Goal: Task Accomplishment & Management: Complete application form

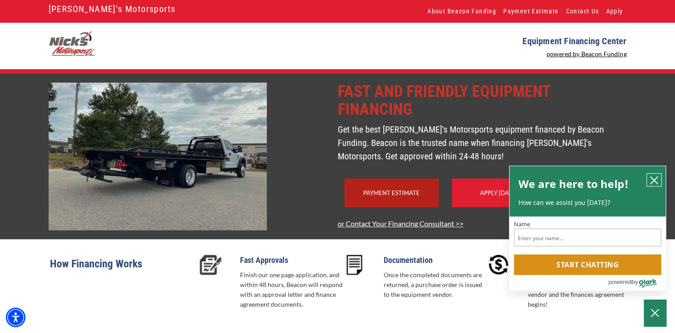
click at [659, 179] on button "close chatbox" at bounding box center [654, 180] width 14 height 12
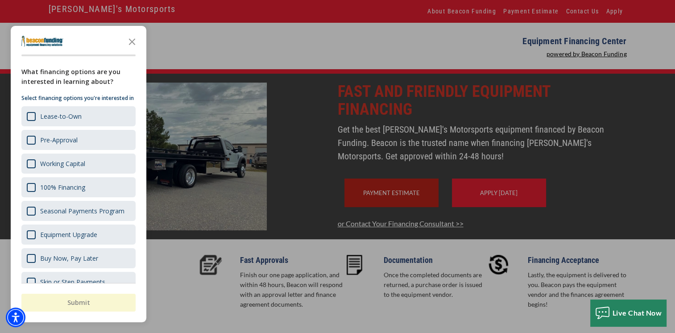
click at [405, 208] on div at bounding box center [337, 166] width 675 height 333
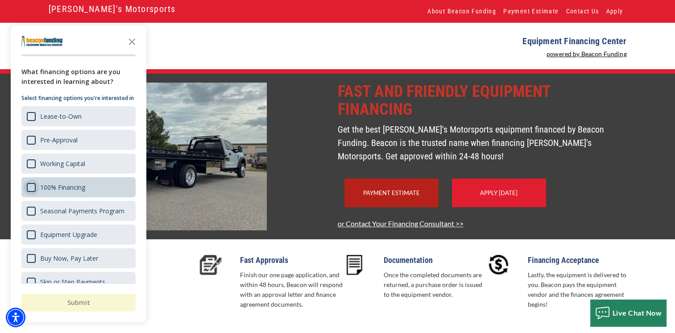
click at [30, 192] on div "Survey" at bounding box center [31, 187] width 9 height 9
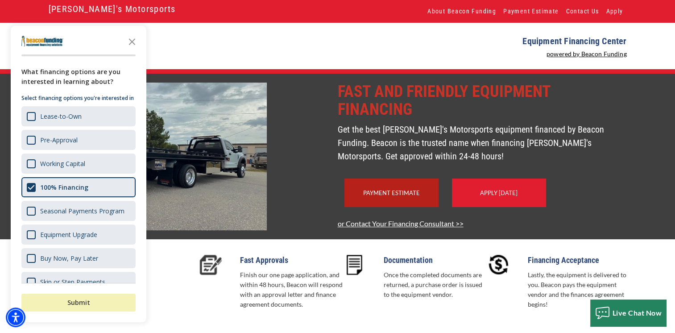
click at [92, 306] on button "Submit" at bounding box center [78, 303] width 114 height 18
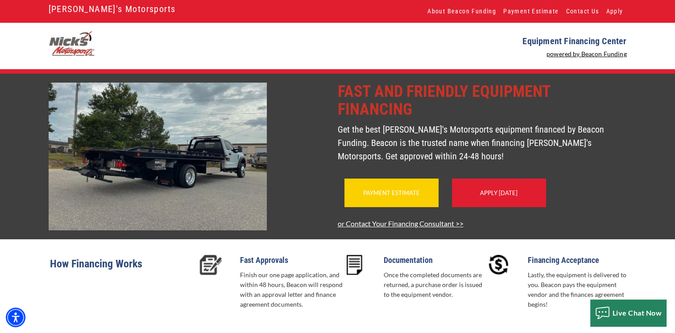
click at [397, 201] on div "Payment Estimate" at bounding box center [392, 193] width 94 height 29
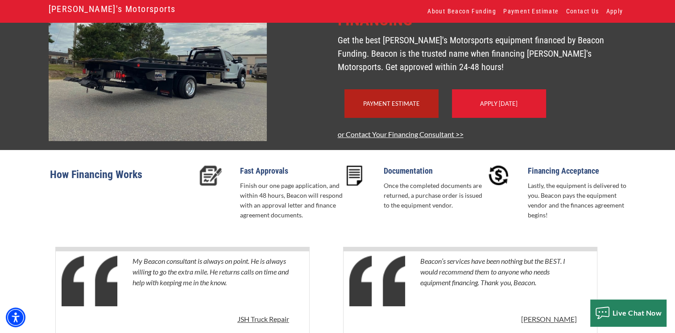
scroll to position [68, 0]
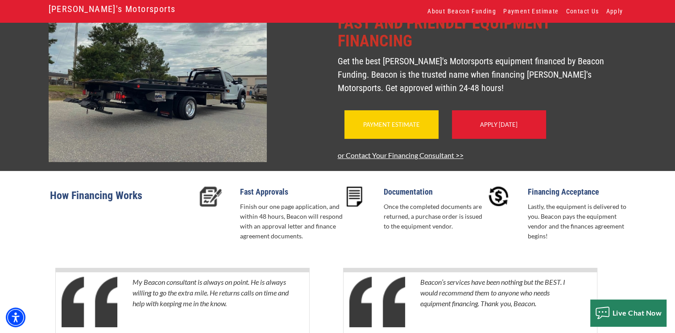
click at [383, 128] on link "Payment Estimate" at bounding box center [391, 124] width 57 height 7
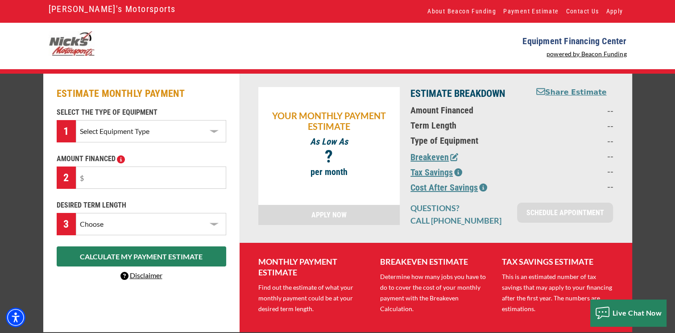
click at [176, 133] on select "Select Equipment Type Backhoe Boom/Bucket Truck Chipper Commercial Mower Crane …" at bounding box center [151, 131] width 150 height 22
select select "5"
click at [76, 120] on select "Select Equipment Type Backhoe Boom/Bucket Truck Chipper Commercial Mower Crane …" at bounding box center [151, 131] width 150 height 22
drag, startPoint x: 85, startPoint y: 176, endPoint x: 174, endPoint y: 174, distance: 88.4
click at [172, 175] on input "text" at bounding box center [151, 178] width 150 height 22
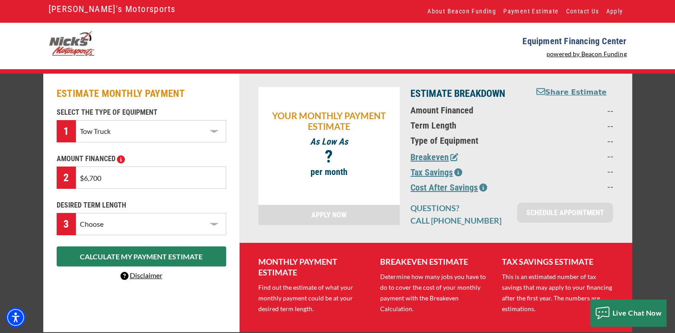
type input "$67,000"
click at [211, 223] on select "Choose 36 Months 48 Months 60 Months" at bounding box center [151, 224] width 150 height 22
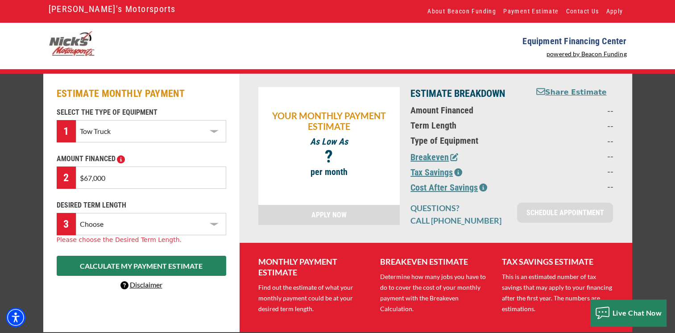
select select "60"
click at [76, 213] on select "Choose 36 Months 48 Months 60 Months" at bounding box center [151, 224] width 150 height 22
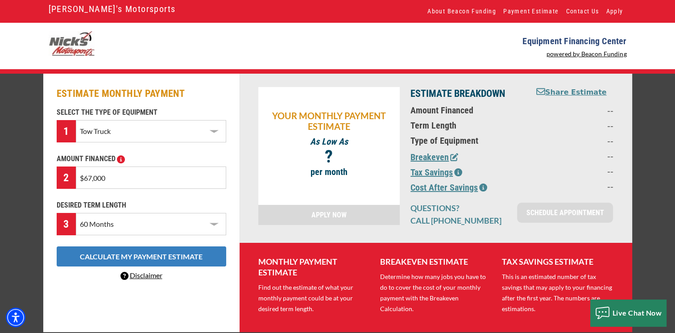
click at [170, 258] on button "CALCULATE MY PAYMENT ESTIMATE" at bounding box center [142, 256] width 170 height 20
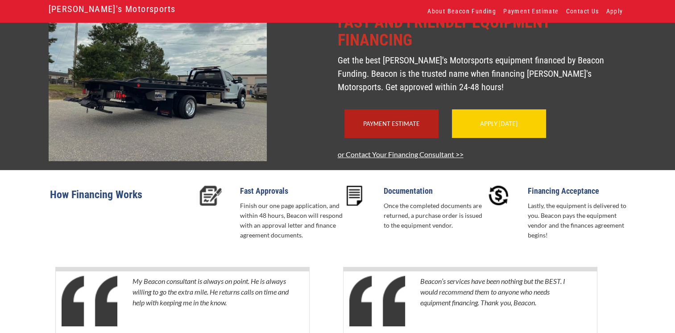
click at [508, 131] on div "Apply [DATE]" at bounding box center [499, 123] width 94 height 29
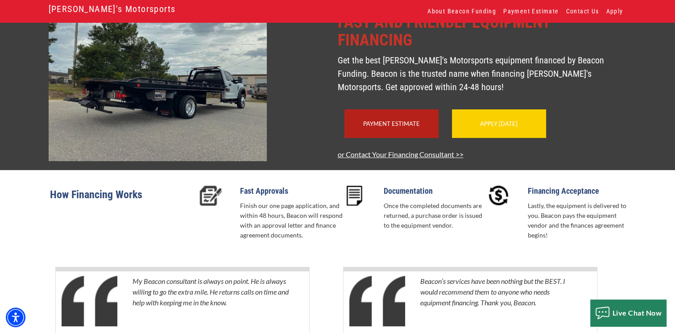
click at [492, 127] on link "Apply [DATE]" at bounding box center [498, 123] width 37 height 7
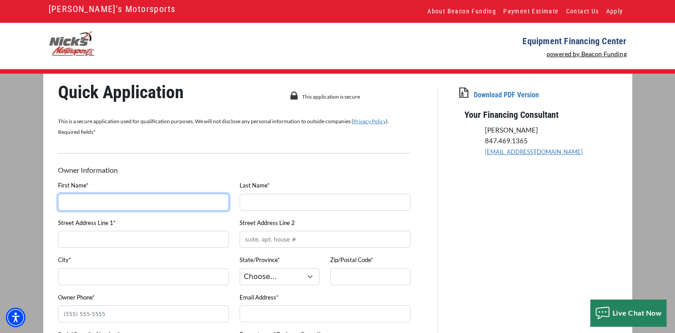
click at [105, 204] on input "First Name*" at bounding box center [143, 202] width 171 height 17
type input "DONNIE"
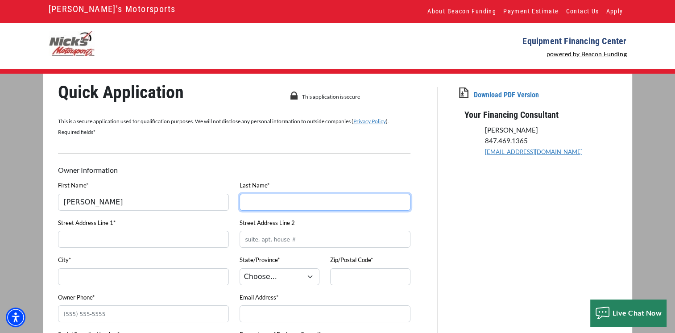
type input "LACKS"
type input "LACKS AUTO SERVICE, 4089 WATERLICK RD, FOREST, VA, 24551-1556"
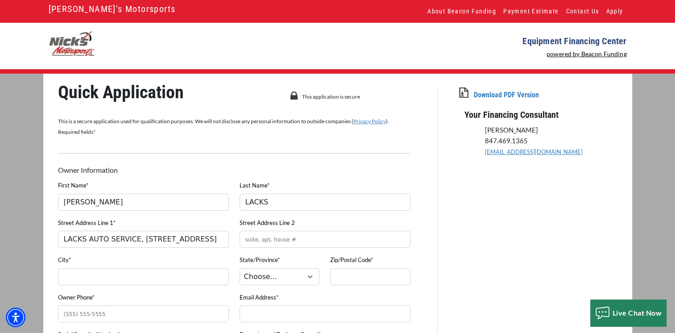
type input "FOREST"
select select "48"
type input "24551"
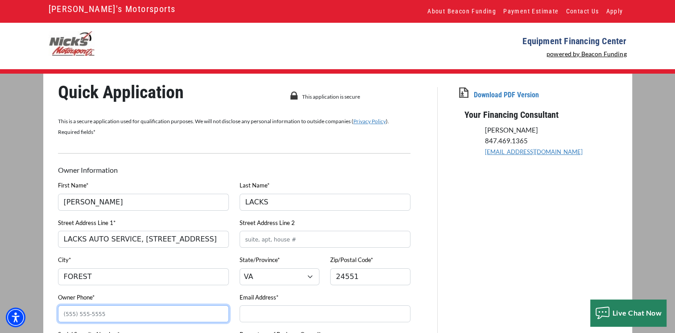
type input "4345252556"
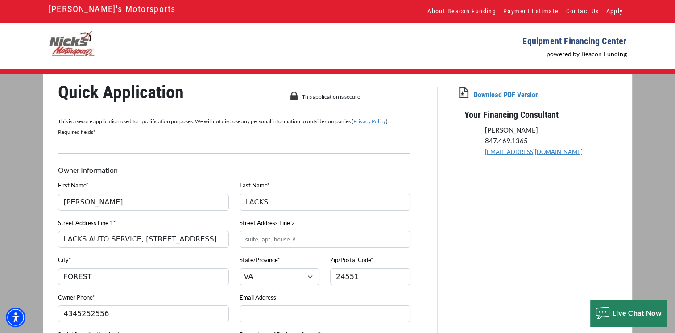
type input "lacksauto@gmail.com"
type input "LAC"
type input "LACKS AUTO SERVICE"
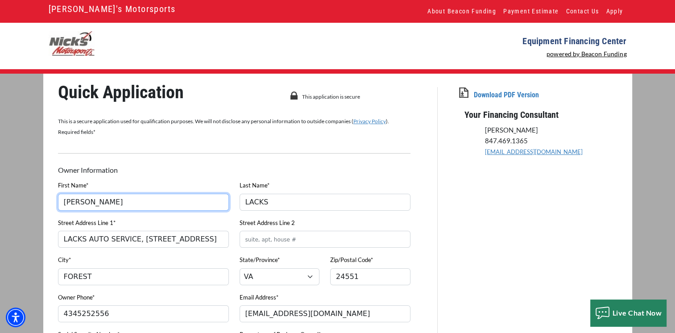
type input "(434) 525-2556"
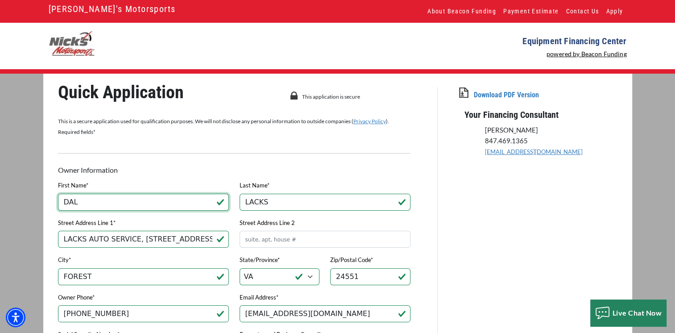
drag, startPoint x: 64, startPoint y: 201, endPoint x: 146, endPoint y: 201, distance: 81.7
click at [146, 201] on input "DAL" at bounding box center [143, 202] width 171 height 17
type input "DONNIE"
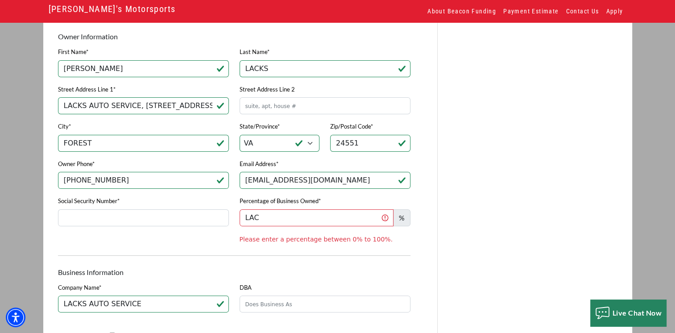
scroll to position [134, 0]
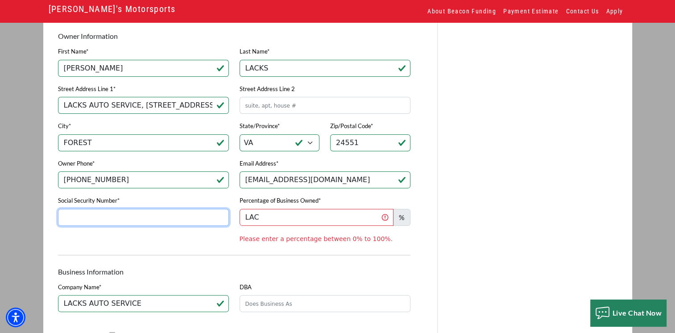
click at [78, 222] on input "Social Security Number*" at bounding box center [143, 217] width 171 height 17
type input "231-04-2138"
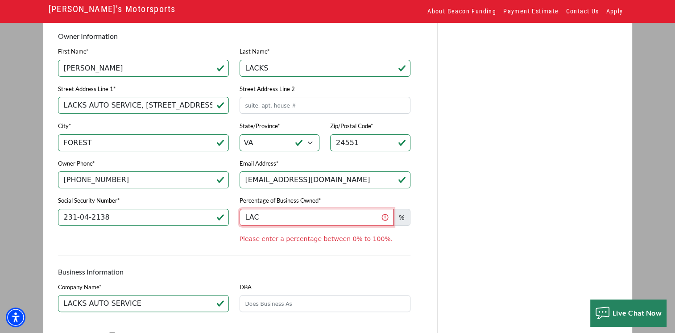
drag, startPoint x: 244, startPoint y: 220, endPoint x: 332, endPoint y: 212, distance: 88.7
click at [332, 212] on input "LAC" at bounding box center [317, 217] width 154 height 17
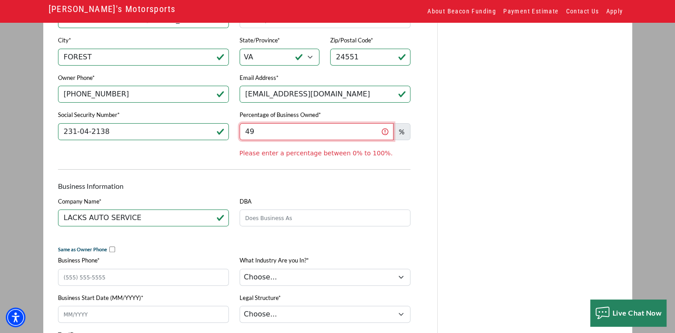
scroll to position [268, 0]
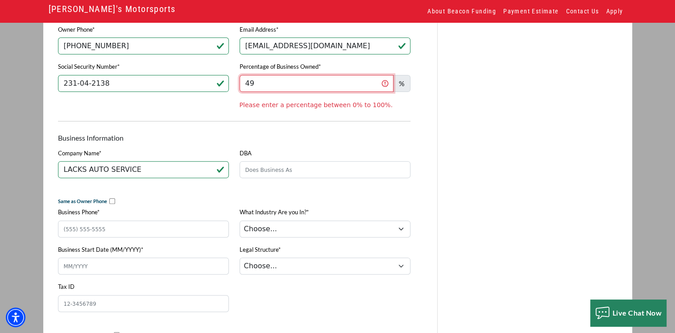
type input "49"
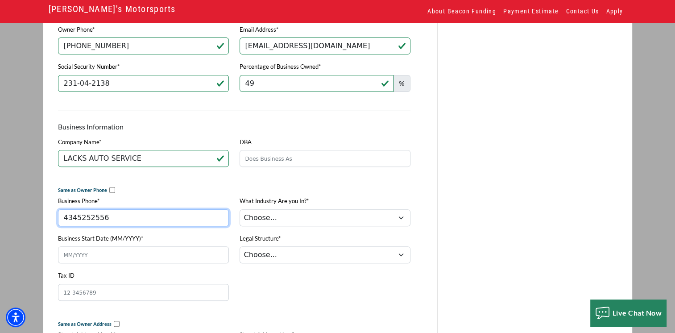
type input "(434) 525-2556"
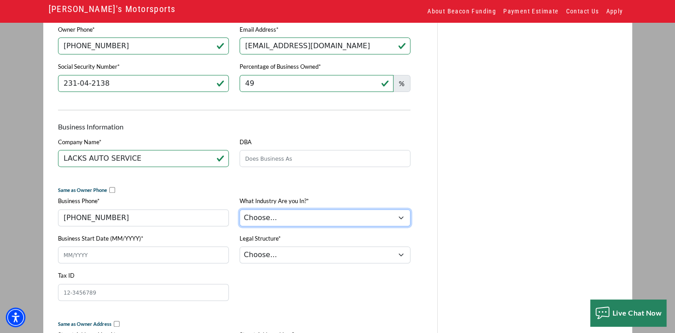
click at [301, 222] on select "Choose... Towing Landscape/Hardscape Decorated Apparel Septic Light Constructio…" at bounding box center [325, 217] width 171 height 17
select select "1"
click at [240, 211] on select "Choose... Towing Landscape/Hardscape Decorated Apparel Septic Light Constructio…" at bounding box center [325, 217] width 171 height 17
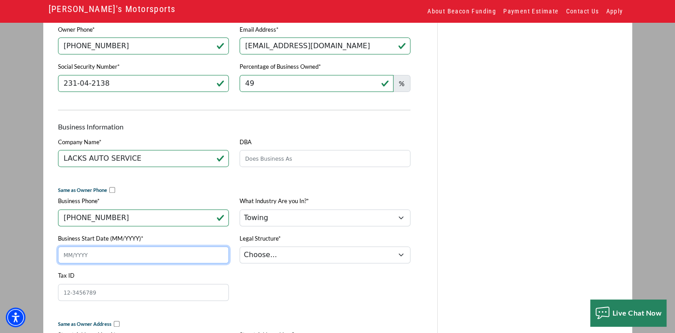
click at [85, 262] on input "Business Start Date (MM/YYYY)*" at bounding box center [143, 254] width 171 height 17
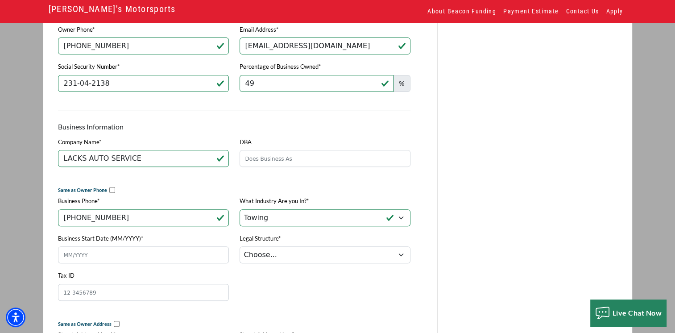
click at [49, 229] on div "Quick Application This application is secure This is a secure application used …" at bounding box center [238, 319] width 400 height 1000
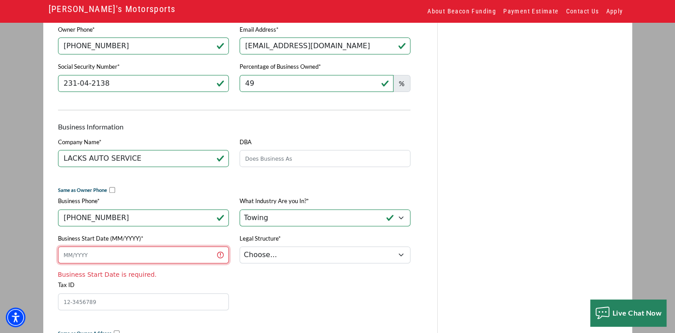
click at [67, 263] on input "Business Start Date (MM/YYYY)*" at bounding box center [143, 254] width 171 height 17
type input "09/1970"
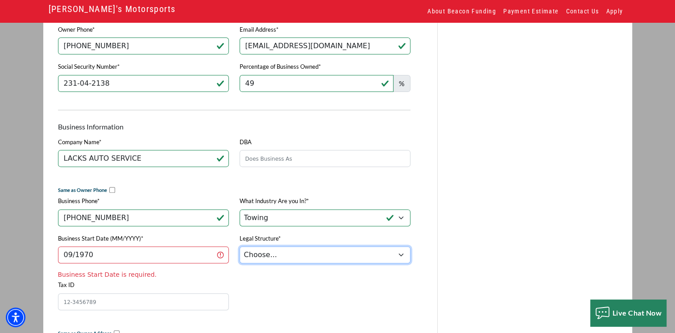
click at [398, 258] on select "Choose... Corporation LLC LLP Municipality Non-Profit Partnership Proprietorship" at bounding box center [325, 254] width 171 height 17
select select "1"
click at [240, 249] on select "Choose... Corporation LLC LLP Municipality Non-Profit Partnership Proprietorship" at bounding box center [325, 254] width 171 height 17
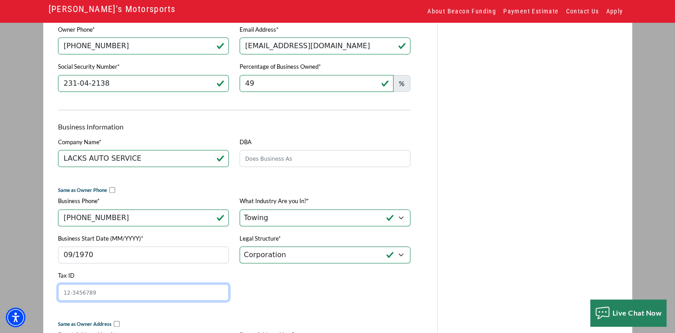
drag, startPoint x: 63, startPoint y: 293, endPoint x: 187, endPoint y: 289, distance: 124.1
click at [187, 289] on input "Tax ID" at bounding box center [143, 292] width 171 height 17
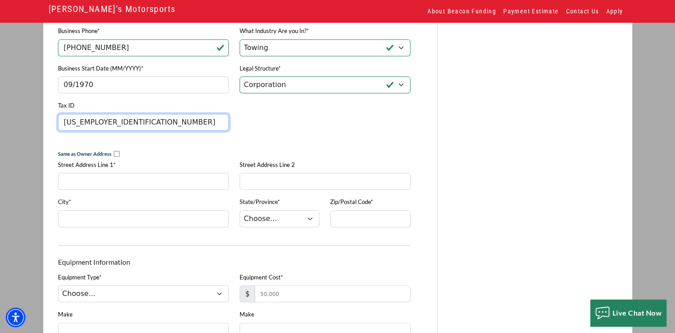
scroll to position [446, 0]
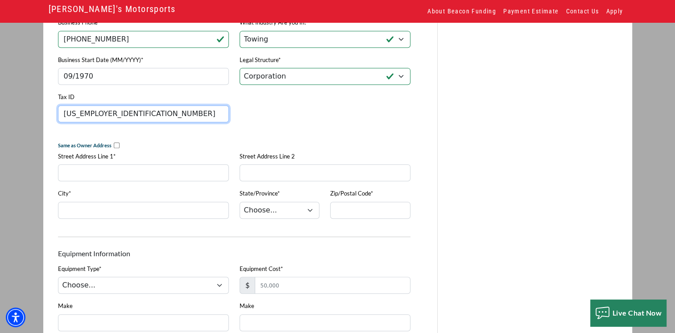
type input "54-0934124"
click at [114, 146] on input "checkbox" at bounding box center [117, 145] width 6 height 6
checkbox input "true"
type input "LACKS AUTO SERVICE, 4089 WATERLICK RD, FOREST, VA, 24551-1556"
type input "FOREST"
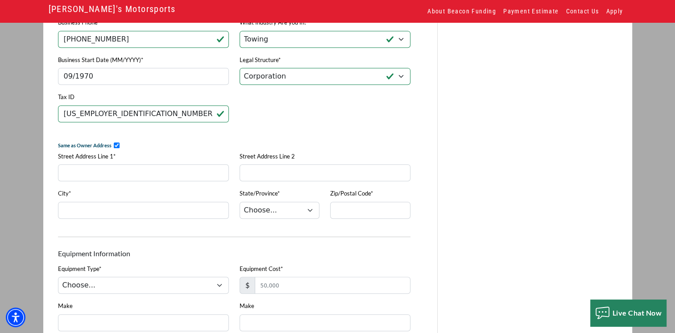
select select "48"
type input "24551"
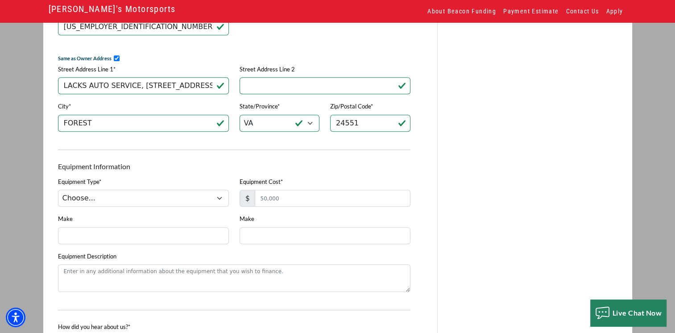
scroll to position [536, 0]
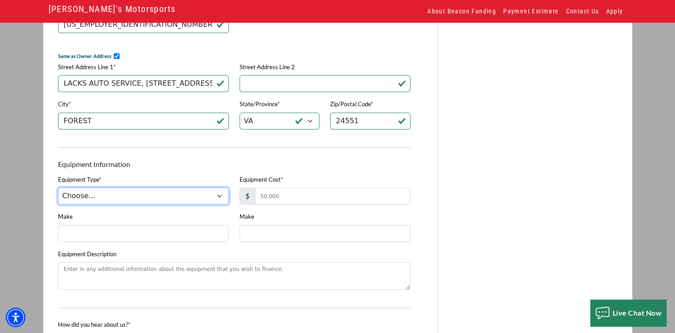
click at [216, 201] on select "Choose... Backhoe Boom/Bucket Truck Chipper Commercial Mower Crane DTG/DTF Prin…" at bounding box center [143, 195] width 171 height 17
select select "5"
click at [58, 191] on select "Choose... Backhoe Boom/Bucket Truck Chipper Commercial Mower Crane DTG/DTF Prin…" at bounding box center [143, 195] width 171 height 17
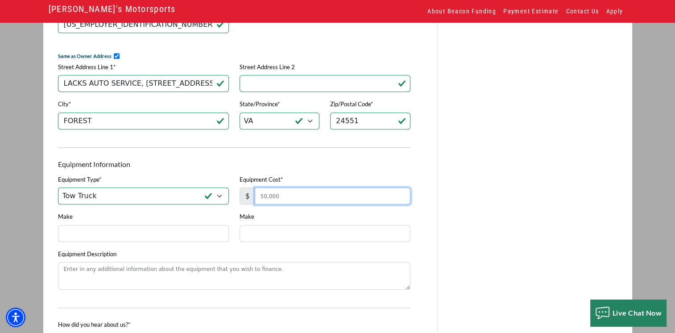
drag, startPoint x: 260, startPoint y: 198, endPoint x: 315, endPoint y: 195, distance: 55.4
click at [314, 196] on input "Equipment Cost*" at bounding box center [333, 195] width 156 height 17
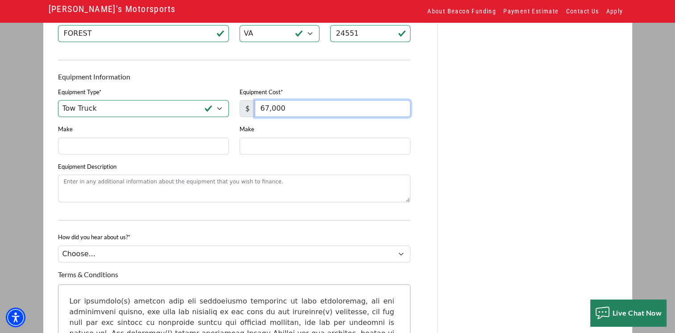
scroll to position [625, 0]
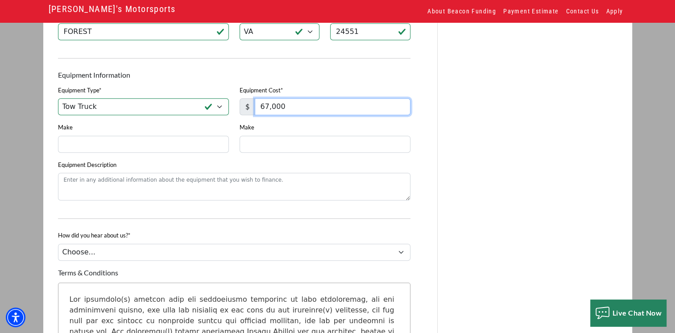
type input "67,000"
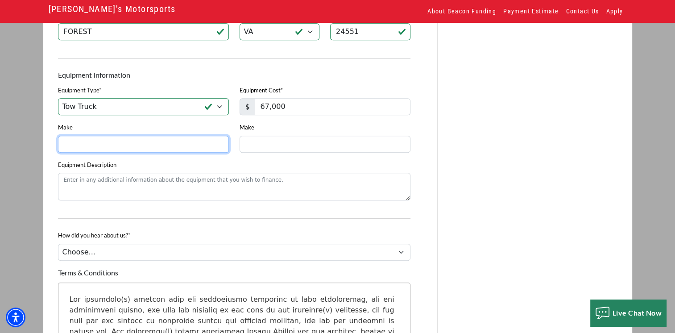
click at [64, 147] on input "Make" at bounding box center [143, 144] width 171 height 17
type input "INTERNATIONAL"
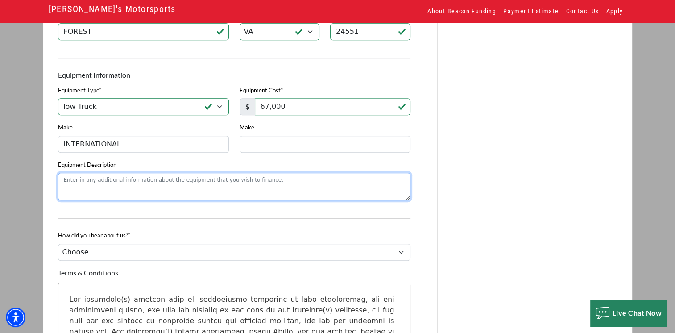
click at [76, 186] on textarea "Equipment Description" at bounding box center [234, 187] width 353 height 28
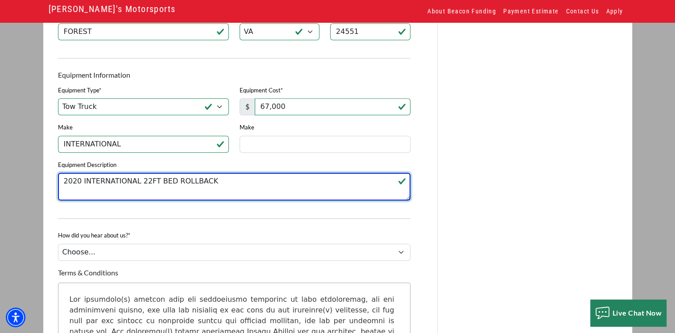
type textarea "2020 INTERNATIONAL 22FT BED ROLLBACK"
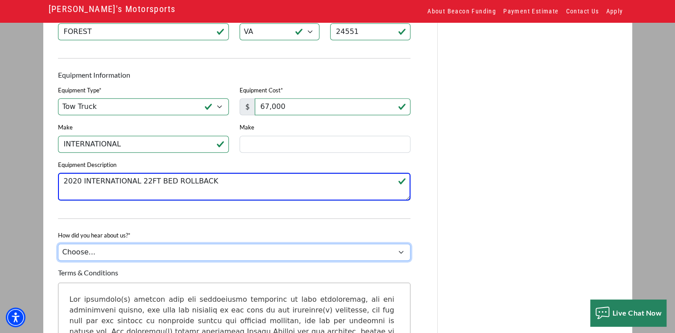
click at [94, 261] on select "Choose... Internet Search Vendor Referral Word of Mouth Client Referral Email E…" at bounding box center [234, 252] width 353 height 17
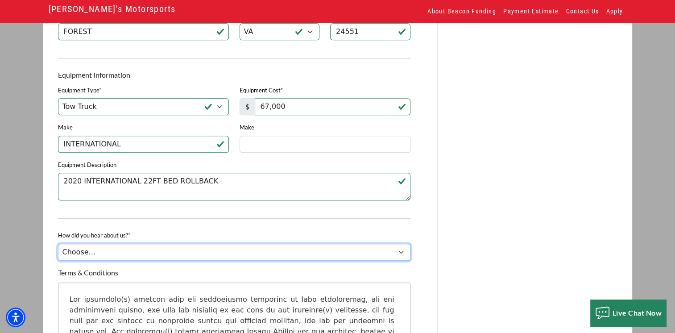
select select "9"
click at [58, 248] on select "Choose... Internet Search Vendor Referral Word of Mouth Client Referral Email E…" at bounding box center [234, 252] width 353 height 17
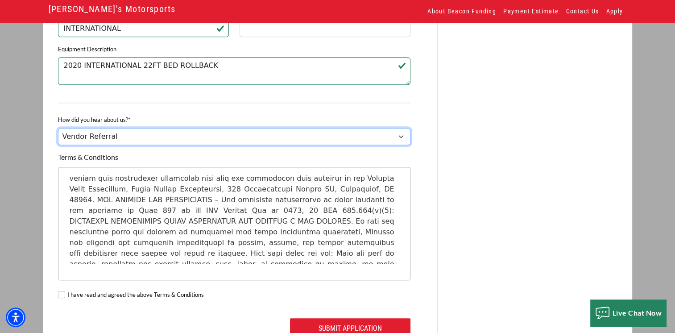
scroll to position [795, 0]
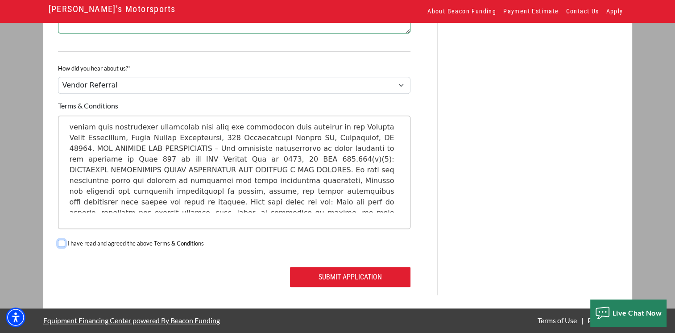
click at [61, 243] on input "I have read and agreed the above Terms & Conditions" at bounding box center [61, 243] width 7 height 7
checkbox input "true"
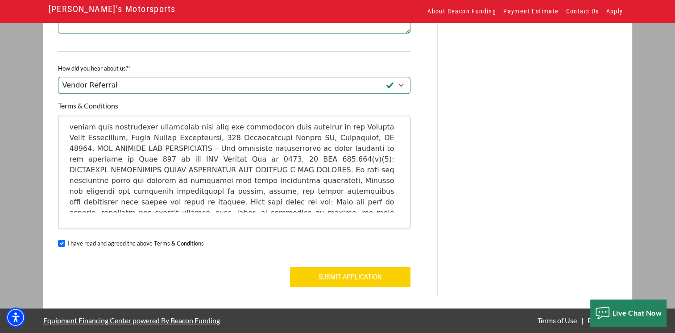
click at [364, 280] on button "Submit Application" at bounding box center [350, 277] width 121 height 20
click at [361, 279] on button "Submit Application" at bounding box center [350, 277] width 121 height 20
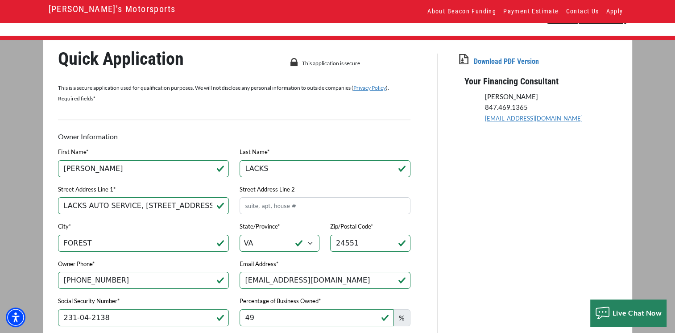
scroll to position [0, 0]
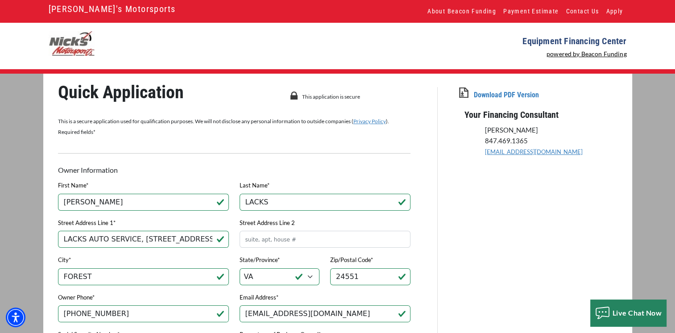
click at [525, 94] on link "Download PDF Version" at bounding box center [506, 95] width 65 height 8
